Goal: Feedback & Contribution: Leave review/rating

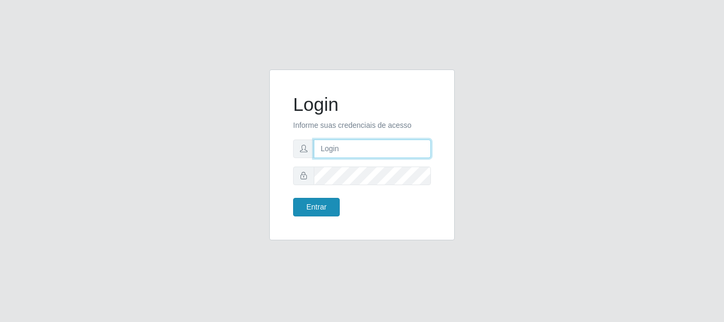
type input "[PERSON_NAME]"
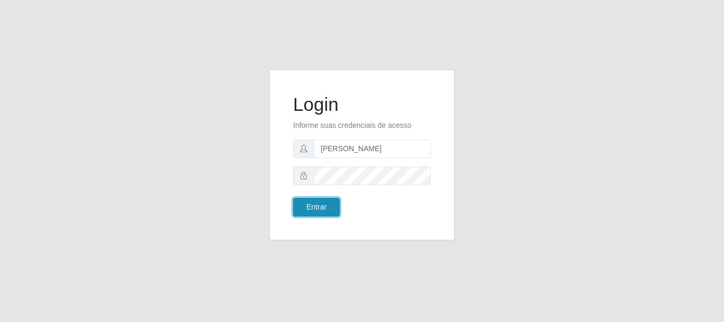
click at [328, 202] on button "Entrar" at bounding box center [316, 207] width 47 height 19
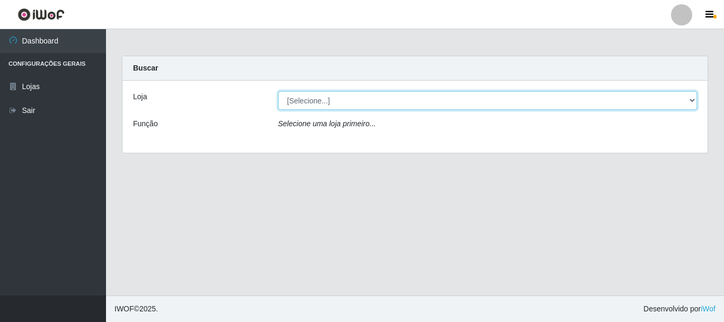
click at [306, 96] on select "[Selecione...] Bemais Supermercados - [GEOGRAPHIC_DATA]" at bounding box center [487, 100] width 419 height 19
select select "249"
click at [278, 91] on select "[Selecione...] Bemais Supermercados - [GEOGRAPHIC_DATA]" at bounding box center [487, 100] width 419 height 19
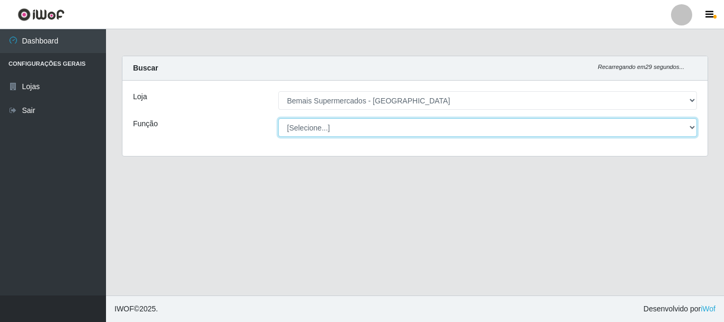
click at [315, 128] on select "[Selecione...] ASG ASG + ASG ++ Auxiliar de Depósito Auxiliar de Depósito + Aux…" at bounding box center [487, 127] width 419 height 19
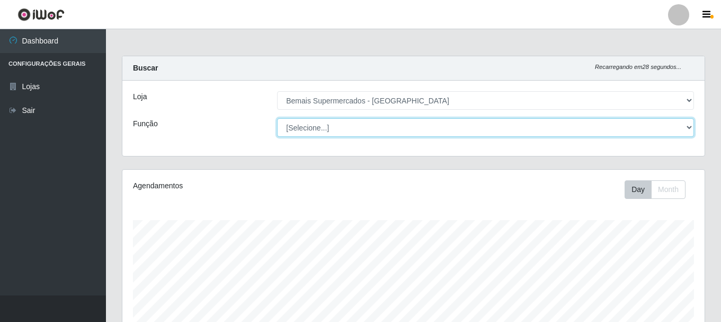
scroll to position [220, 582]
click at [333, 130] on select "[Selecione...] ASG ASG + ASG ++ Auxiliar de Depósito Auxiliar de Depósito + Aux…" at bounding box center [485, 127] width 417 height 19
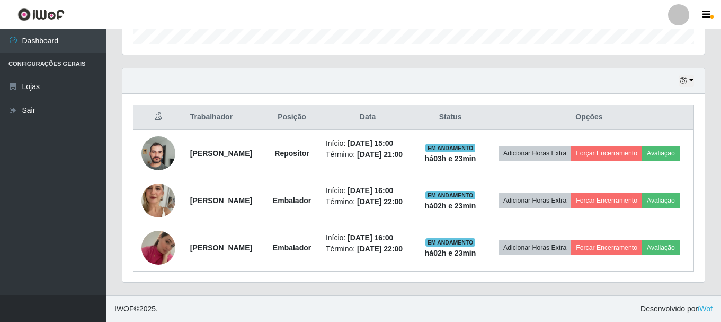
scroll to position [359, 0]
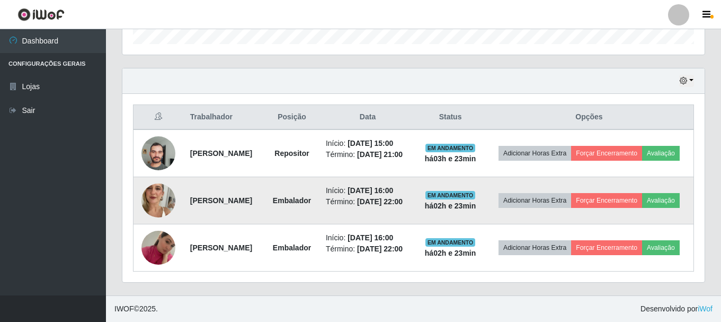
click at [147, 194] on img at bounding box center [158, 200] width 34 height 60
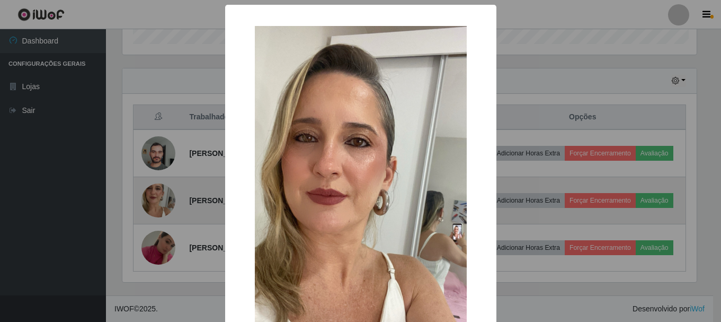
scroll to position [220, 577]
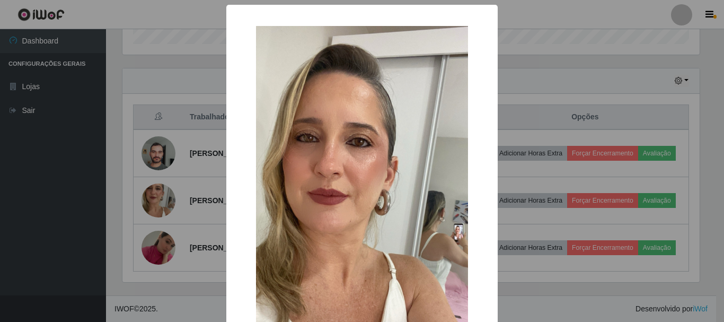
click at [140, 194] on div "× OK Cancel" at bounding box center [362, 161] width 724 height 322
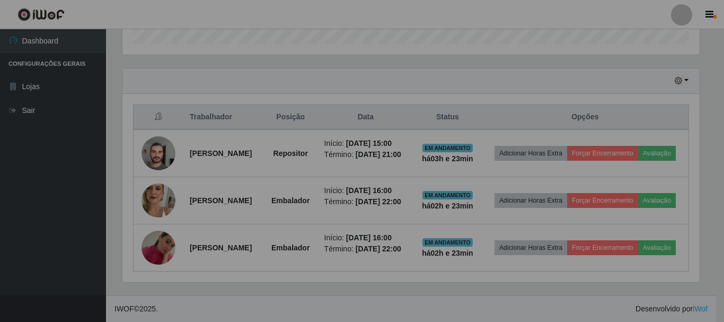
scroll to position [220, 582]
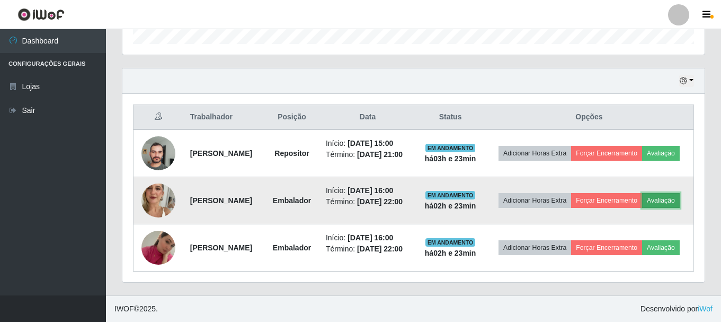
click at [642, 196] on button "Avaliação" at bounding box center [661, 200] width 38 height 15
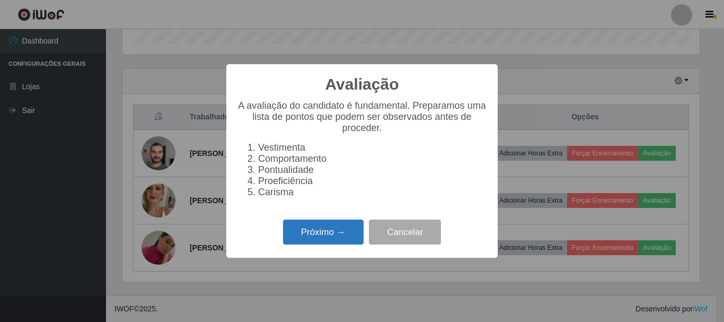
click at [350, 236] on button "Próximo →" at bounding box center [323, 231] width 81 height 25
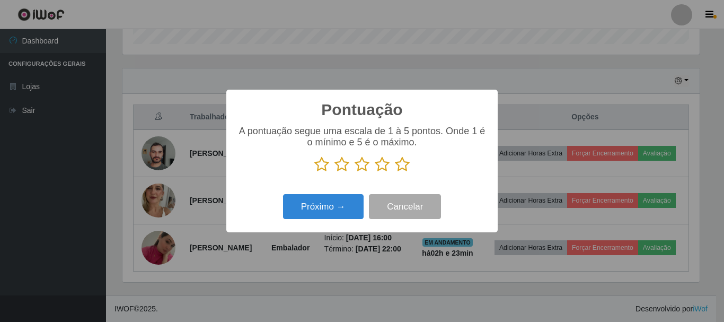
click at [361, 171] on icon at bounding box center [361, 164] width 15 height 16
click at [354, 172] on input "radio" at bounding box center [354, 172] width 0 height 0
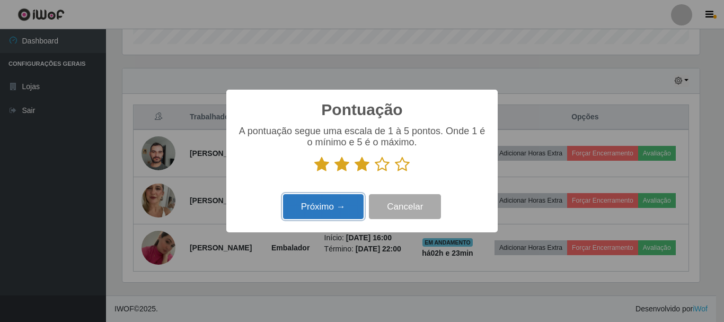
click at [344, 198] on button "Próximo →" at bounding box center [323, 206] width 81 height 25
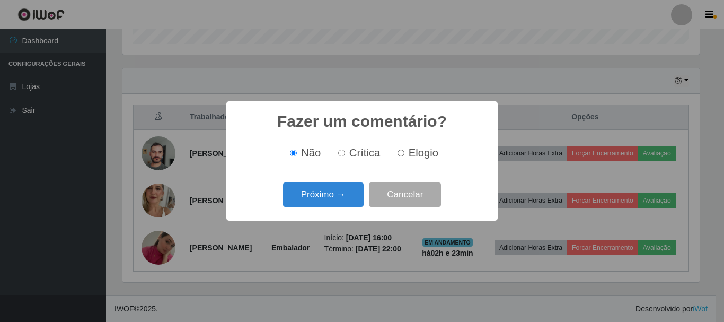
click at [359, 158] on span "Crítica" at bounding box center [364, 153] width 31 height 12
click at [345, 156] on input "Crítica" at bounding box center [341, 152] width 7 height 7
radio input "true"
click at [343, 192] on button "Próximo →" at bounding box center [323, 194] width 81 height 25
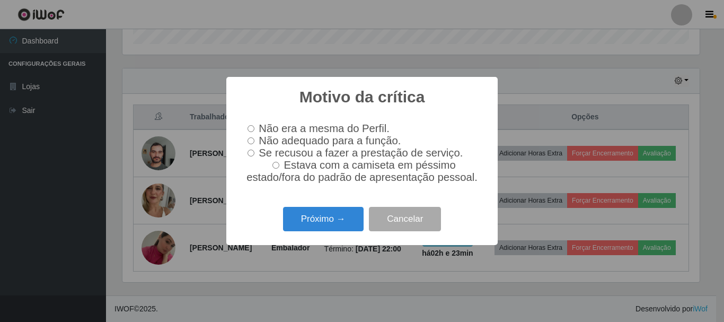
click at [310, 140] on span "Não adequado para a função." at bounding box center [330, 141] width 142 height 12
click at [254, 140] on input "Não adequado para a função." at bounding box center [250, 140] width 7 height 7
radio input "true"
click at [334, 218] on button "Próximo →" at bounding box center [323, 219] width 81 height 25
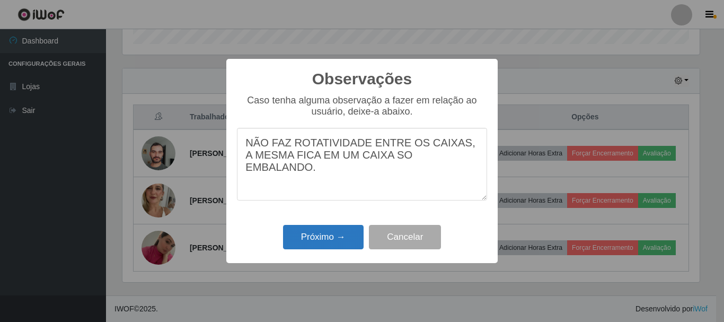
type textarea "NÃO FAZ ROTATIVIDADE ENTRE OS CAIXAS, A MESMA FICA EM UM CAIXA SO EMBALANDO."
click at [332, 240] on button "Próximo →" at bounding box center [323, 237] width 81 height 25
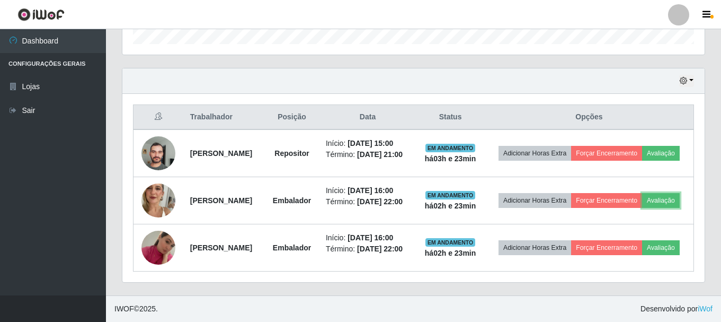
scroll to position [220, 582]
